Goal: Navigation & Orientation: Go to known website

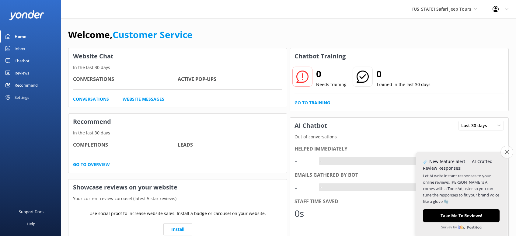
click at [508, 151] on icon "Close survey" at bounding box center [507, 152] width 4 height 4
